Goal: Navigation & Orientation: Find specific page/section

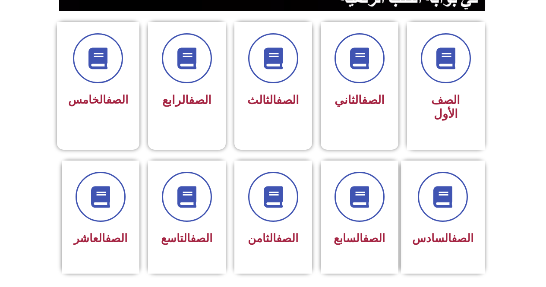
scroll to position [233, 0]
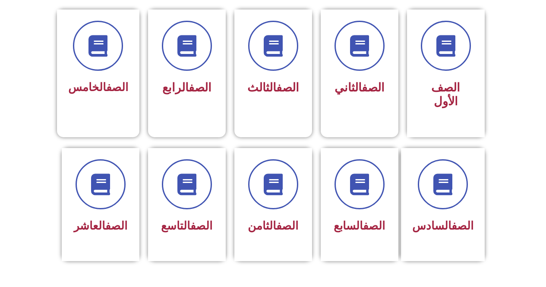
drag, startPoint x: 549, startPoint y: 80, endPoint x: 552, endPoint y: 145, distance: 64.4
click at [545, 145] on html "الصفحة الرئيسية الصف الأول الصف الثاني الصف الثالث الصف الرابع الصف الخامس الصف…" at bounding box center [273, 264] width 546 height 995
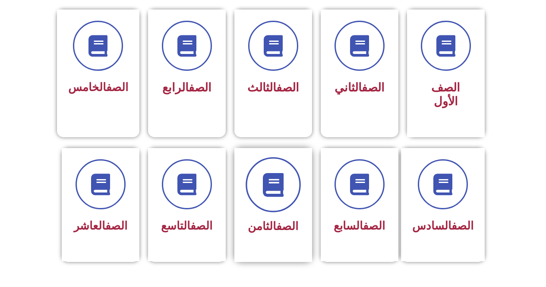
click at [259, 167] on span at bounding box center [272, 184] width 55 height 55
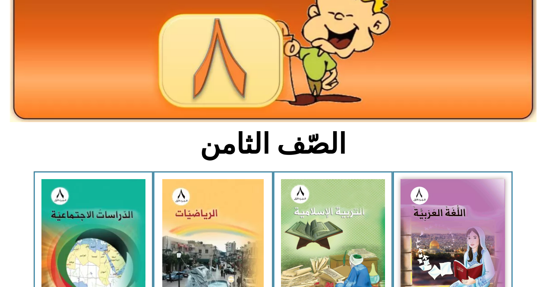
scroll to position [99, 0]
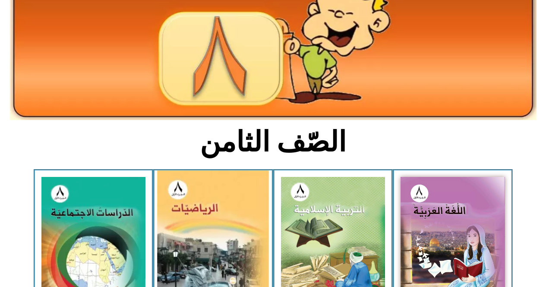
click at [211, 225] on img at bounding box center [213, 241] width 112 height 142
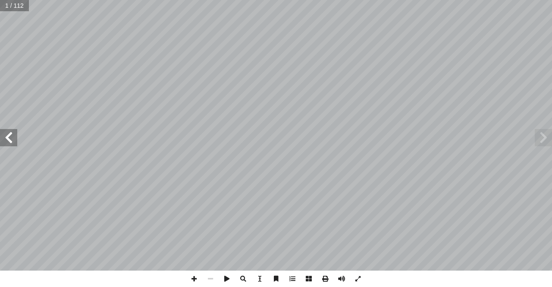
click at [6, 138] on span at bounding box center [8, 137] width 17 height 17
click at [9, 138] on span at bounding box center [8, 137] width 17 height 17
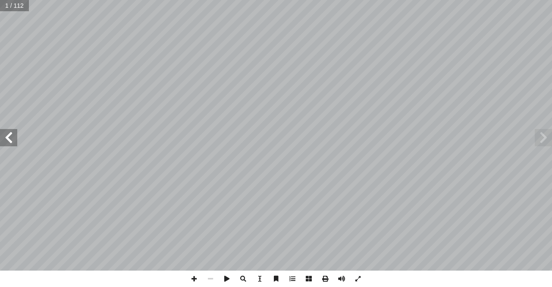
click at [9, 138] on span at bounding box center [8, 137] width 17 height 17
click at [9, 137] on span at bounding box center [8, 137] width 17 height 17
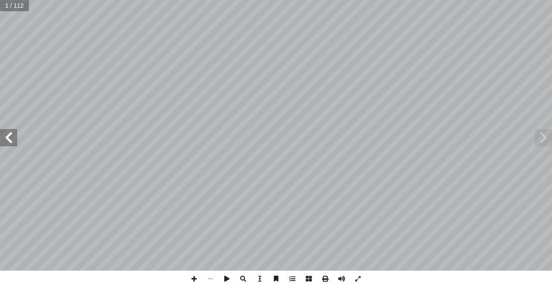
click at [9, 137] on span at bounding box center [8, 137] width 17 height 17
click at [8, 130] on span at bounding box center [8, 137] width 17 height 17
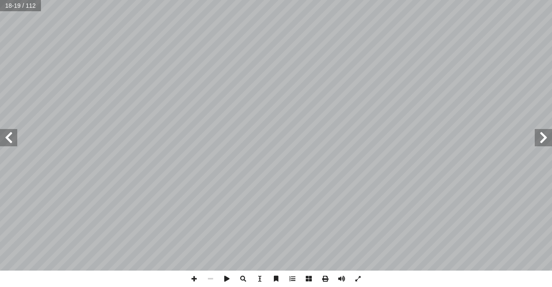
click at [542, 135] on span at bounding box center [543, 137] width 17 height 17
click at [193, 280] on span at bounding box center [194, 278] width 16 height 16
click at [12, 144] on span at bounding box center [8, 137] width 17 height 17
click at [193, 279] on span at bounding box center [194, 278] width 16 height 16
